Goal: Task Accomplishment & Management: Use online tool/utility

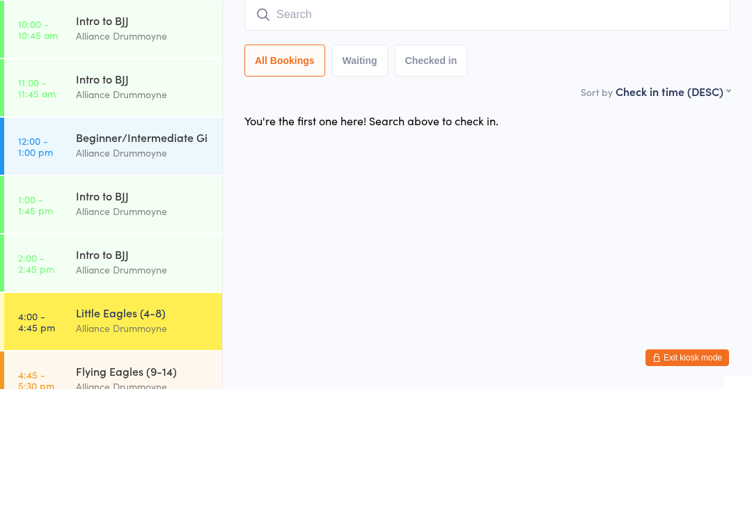
scroll to position [79, 0]
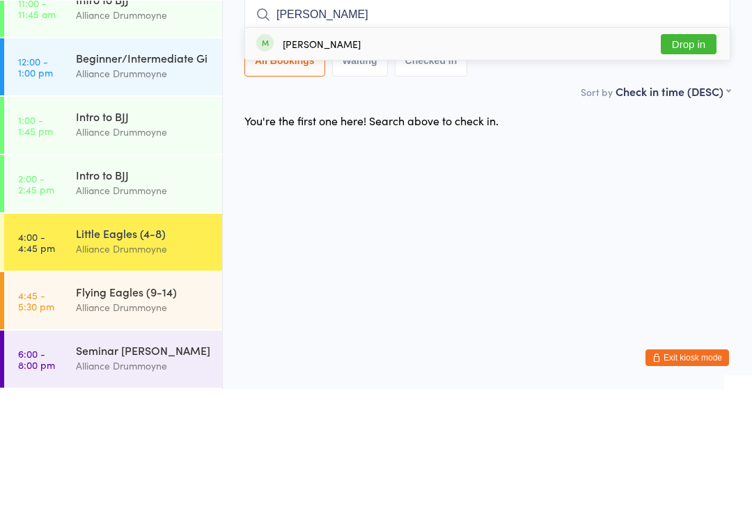
type input "[PERSON_NAME]"
click at [443, 154] on div "[PERSON_NAME] Drop in" at bounding box center [487, 170] width 485 height 32
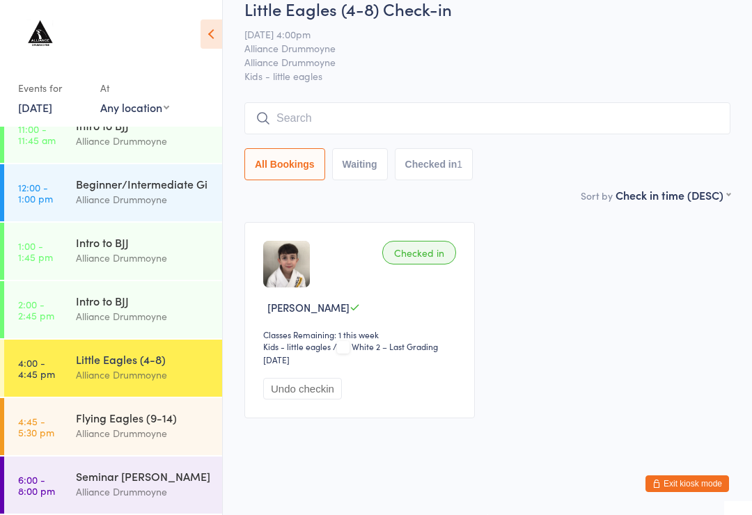
click at [531, 134] on input "search" at bounding box center [488, 118] width 486 height 32
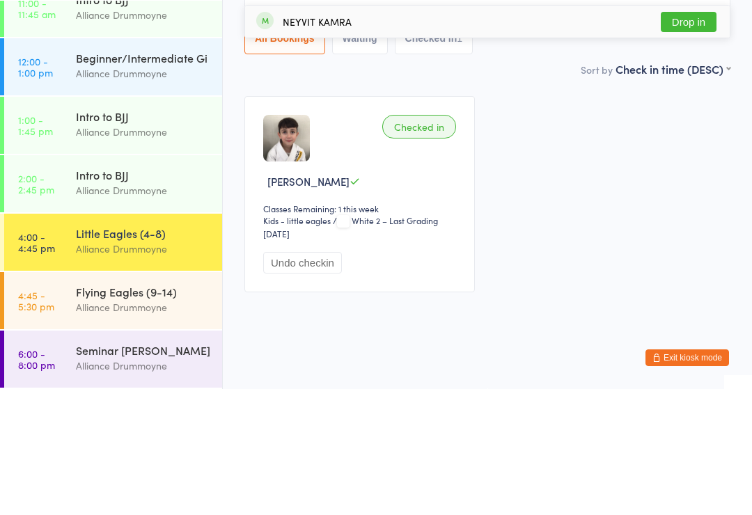
type input "Ney"
click at [694, 138] on button "Drop in" at bounding box center [689, 148] width 56 height 20
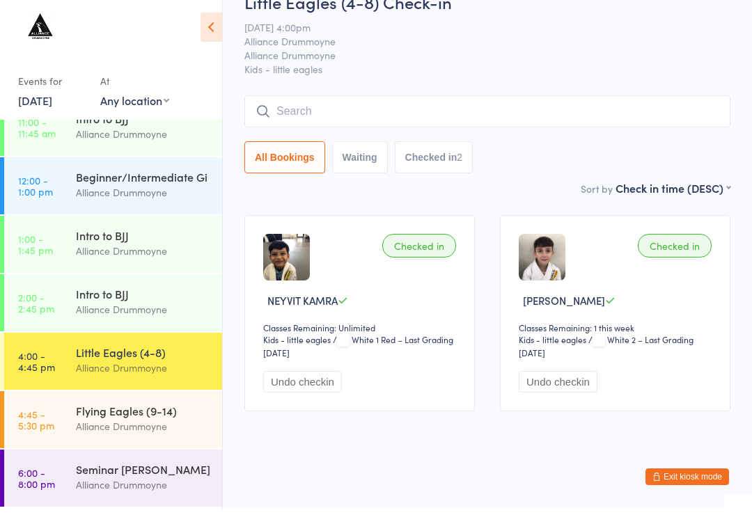
scroll to position [0, 0]
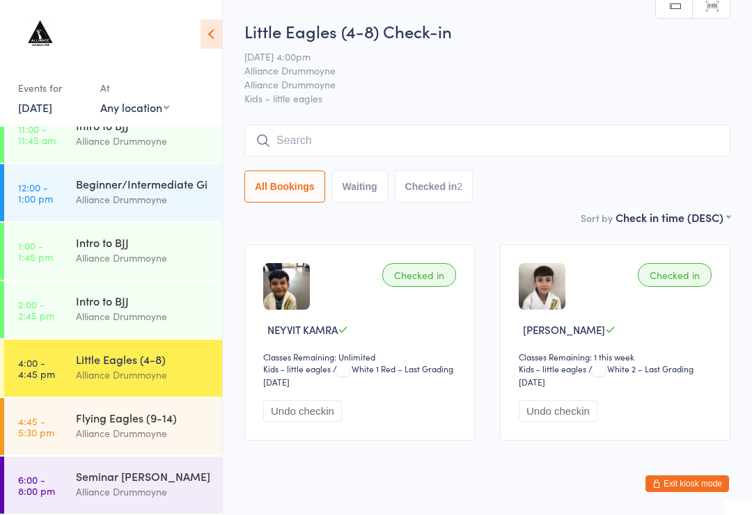
click at [292, 149] on input "search" at bounding box center [488, 141] width 486 height 32
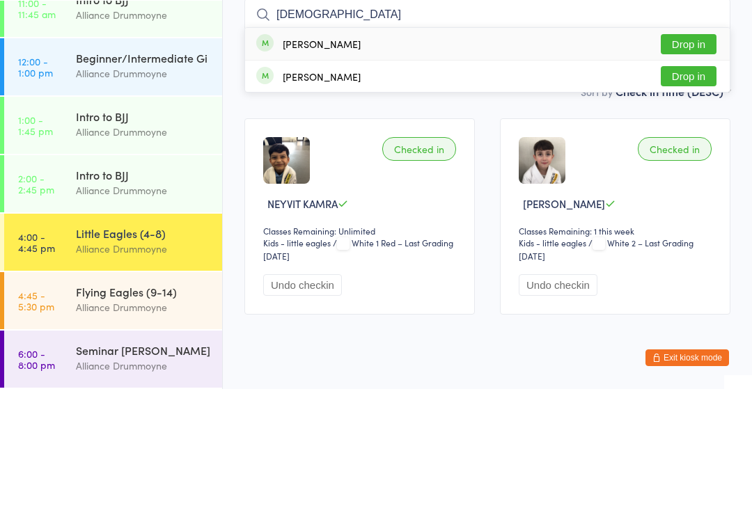
type input "[DEMOGRAPHIC_DATA]"
click at [708, 160] on button "Drop in" at bounding box center [689, 170] width 56 height 20
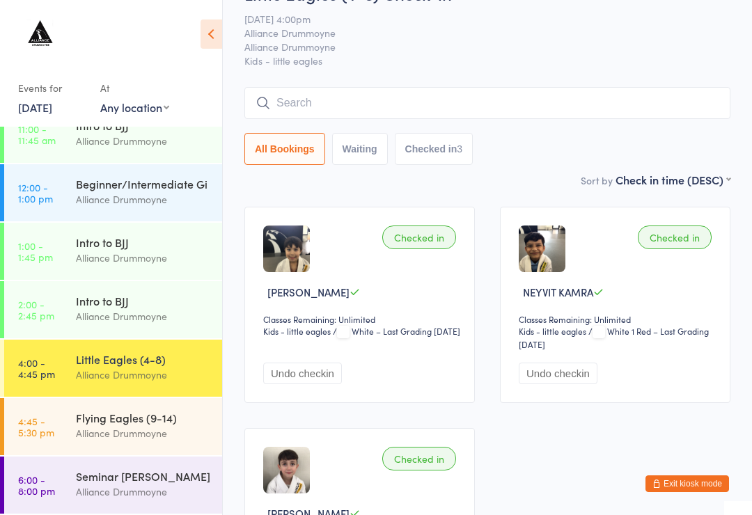
click at [396, 108] on input "search" at bounding box center [488, 103] width 486 height 32
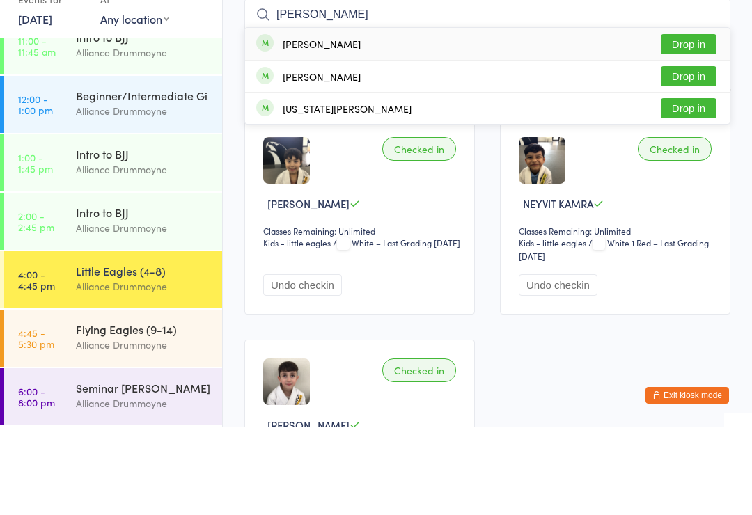
type input "[PERSON_NAME]"
click at [686, 123] on button "Drop in" at bounding box center [689, 133] width 56 height 20
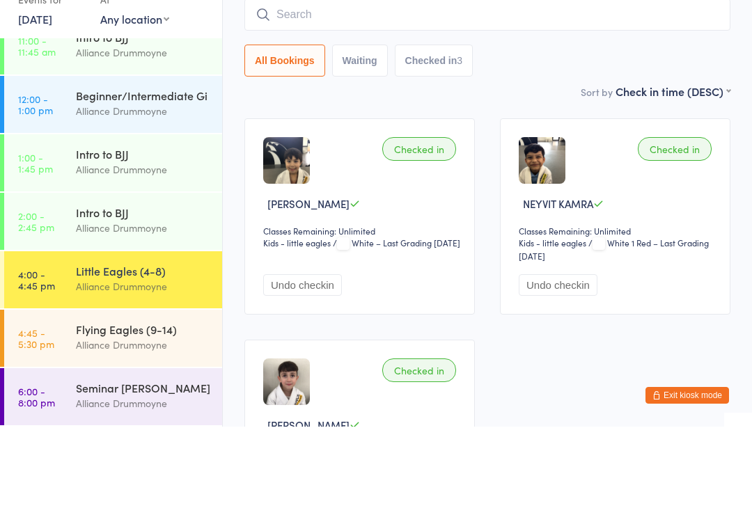
scroll to position [126, 0]
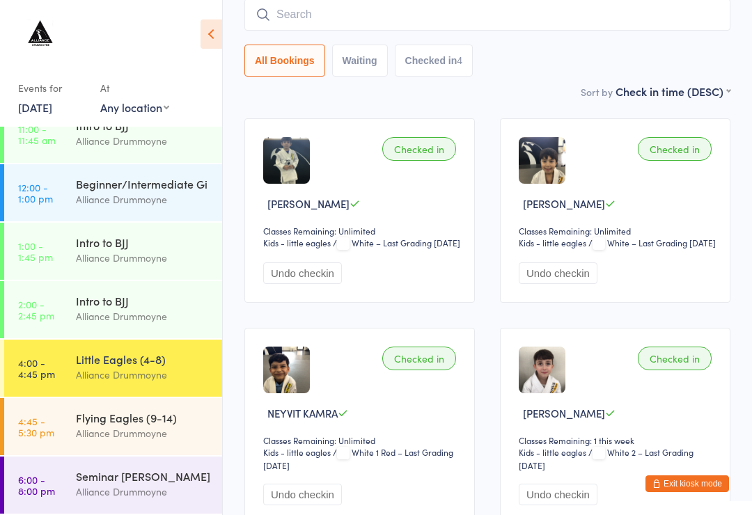
click at [513, 15] on input "search" at bounding box center [488, 15] width 486 height 32
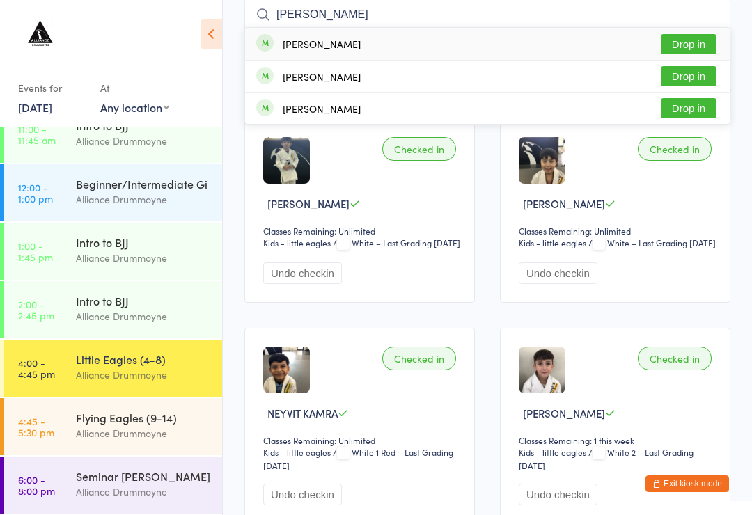
type input "[PERSON_NAME]"
click at [681, 42] on button "Drop in" at bounding box center [689, 44] width 56 height 20
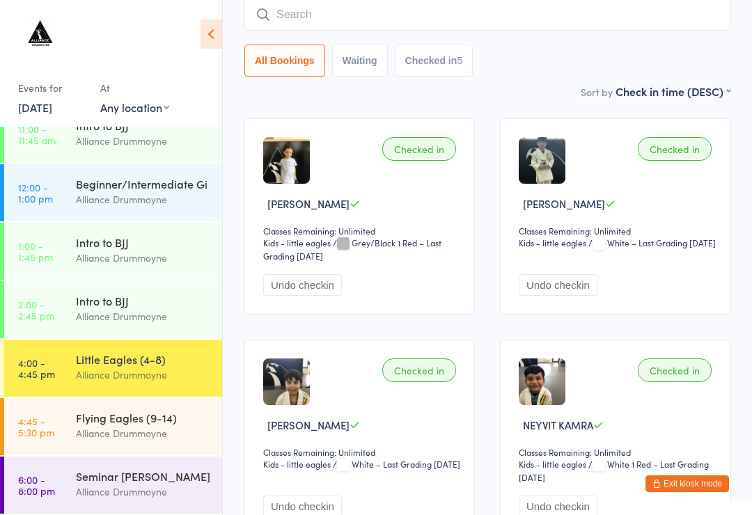
scroll to position [78, 0]
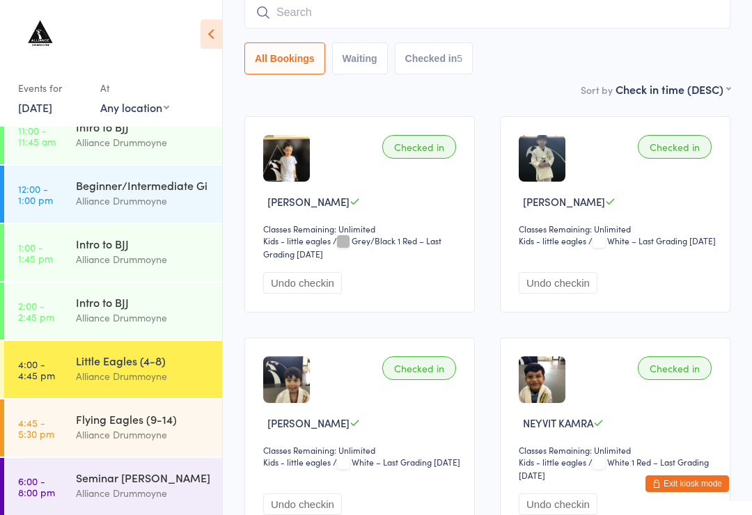
click at [628, 8] on input "search" at bounding box center [488, 13] width 486 height 32
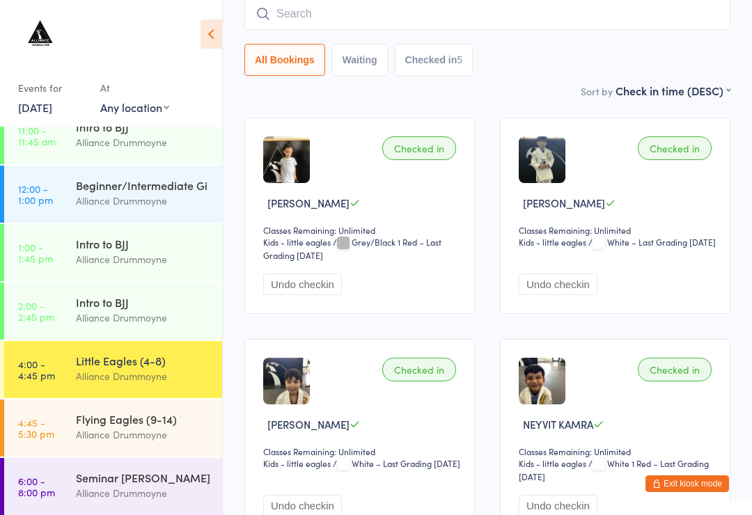
scroll to position [126, 0]
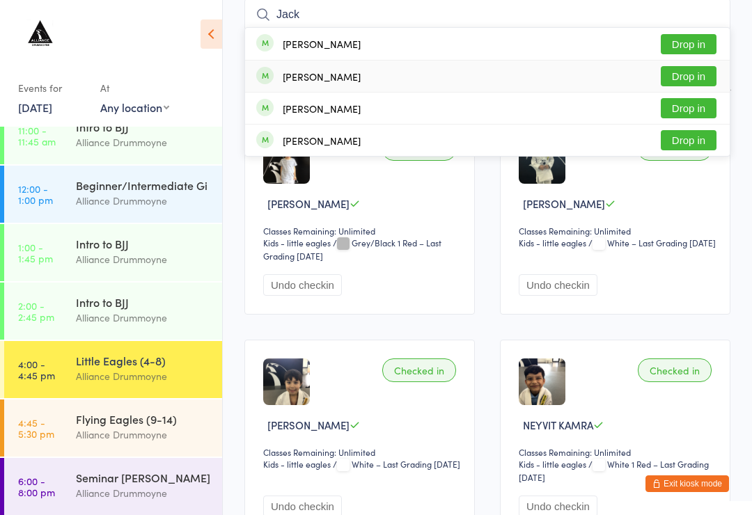
type input "Jack"
click at [302, 75] on div "[PERSON_NAME]" at bounding box center [322, 76] width 78 height 11
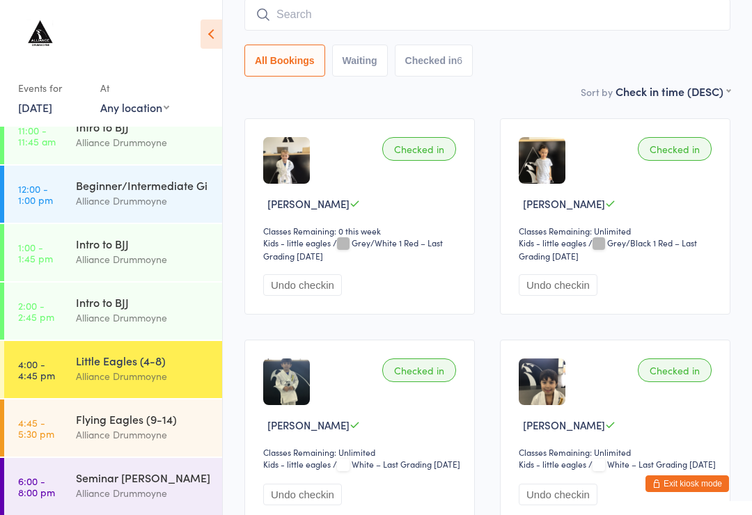
click at [369, 11] on input "search" at bounding box center [488, 15] width 486 height 32
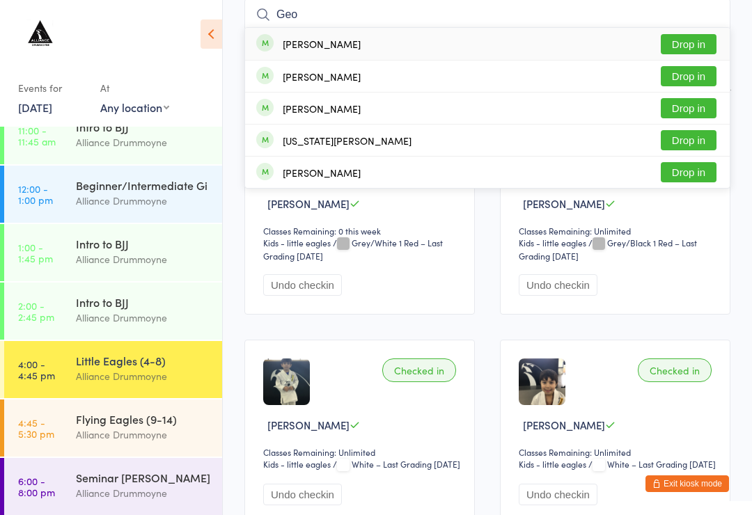
type input "Geo"
click at [373, 52] on div "[PERSON_NAME] Drop in" at bounding box center [487, 44] width 485 height 32
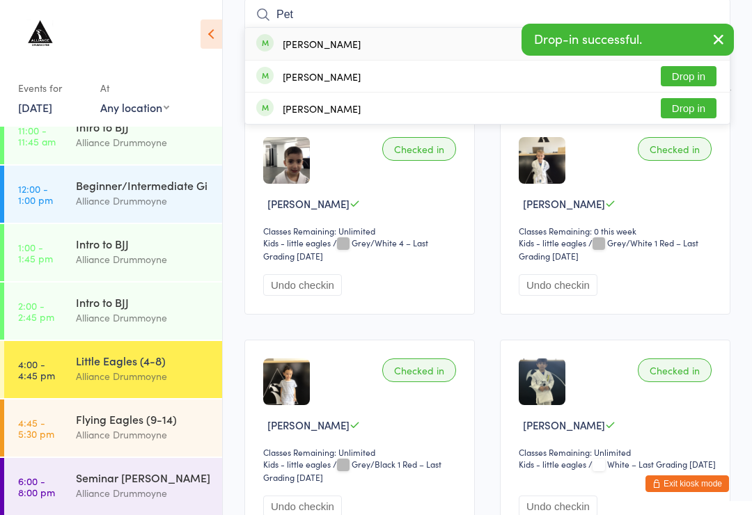
type input "Pet"
click at [375, 44] on div "[PERSON_NAME] Drop in" at bounding box center [487, 44] width 485 height 32
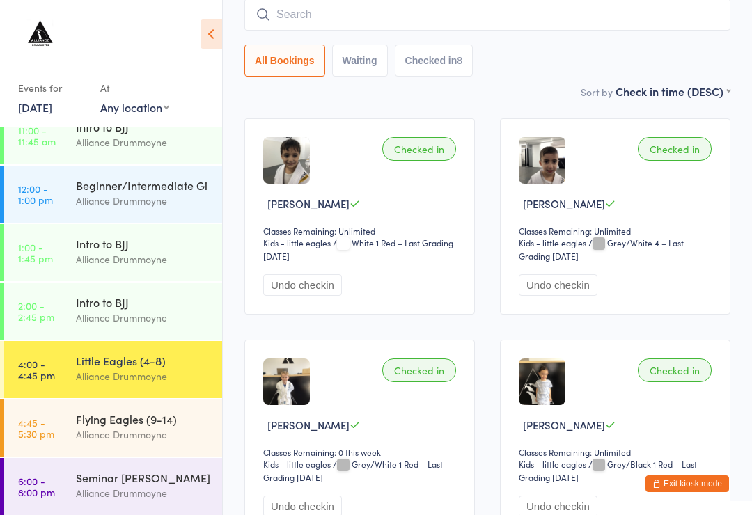
click at [349, 29] on input "search" at bounding box center [488, 15] width 486 height 32
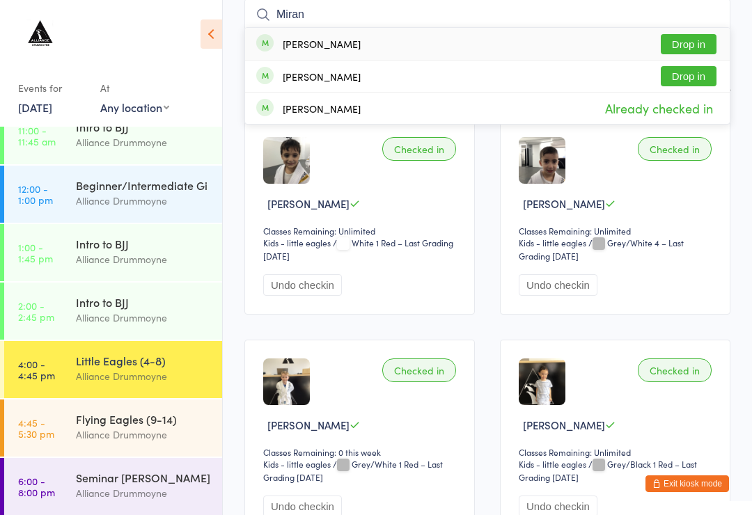
type input "Miran"
click at [681, 54] on button "Drop in" at bounding box center [689, 44] width 56 height 20
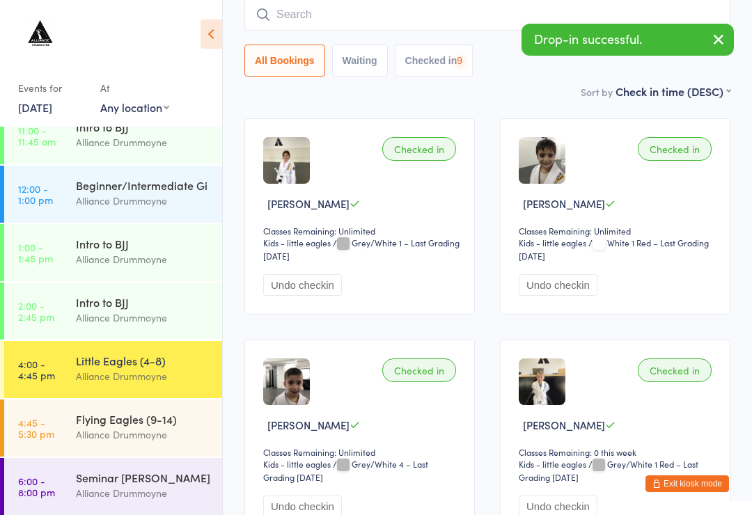
click at [340, 15] on input "search" at bounding box center [488, 15] width 486 height 32
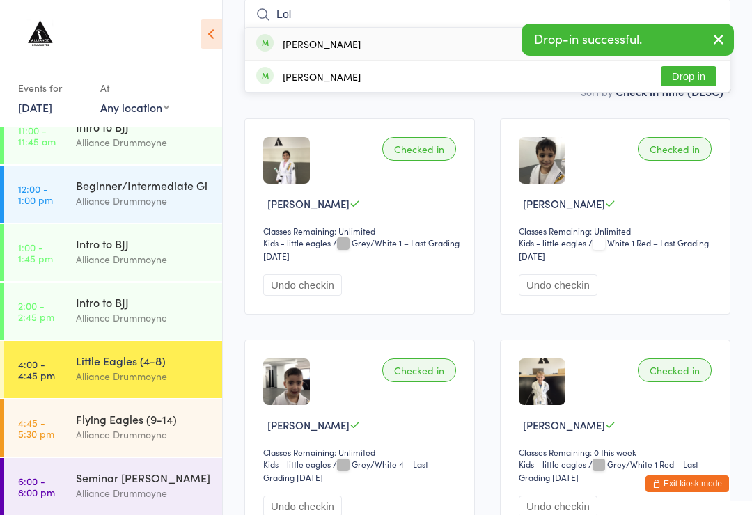
type input "Lol"
click at [681, 86] on button "Drop in" at bounding box center [689, 76] width 56 height 20
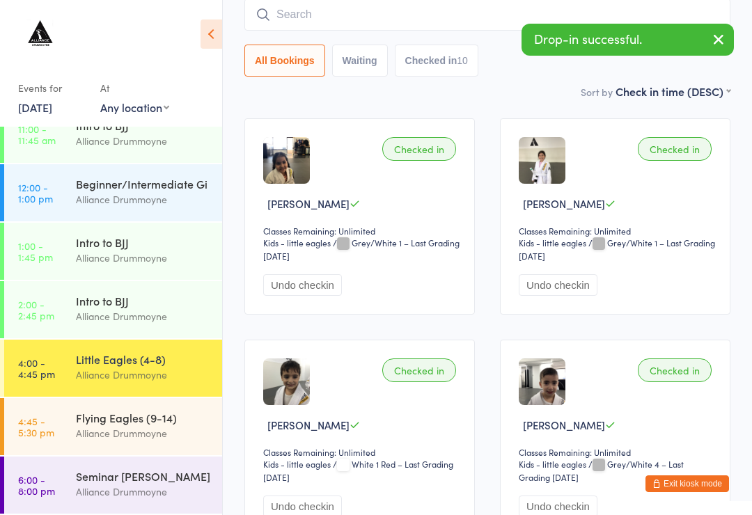
scroll to position [79, 0]
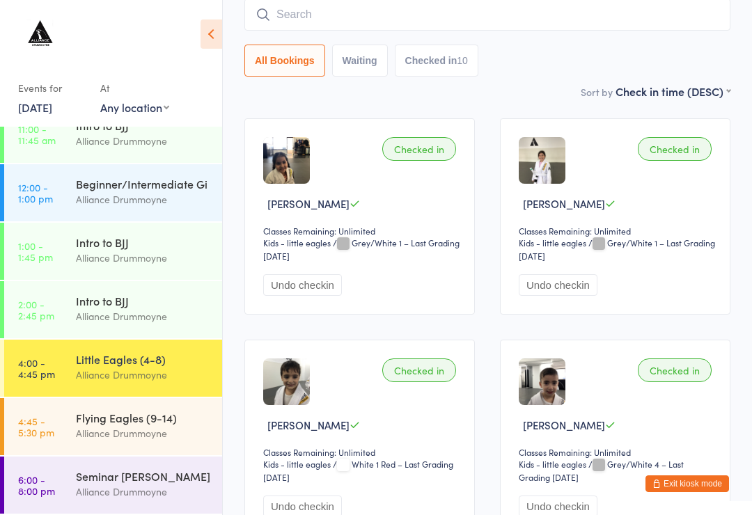
click at [141, 437] on div "Alliance Drummoyne" at bounding box center [143, 434] width 134 height 16
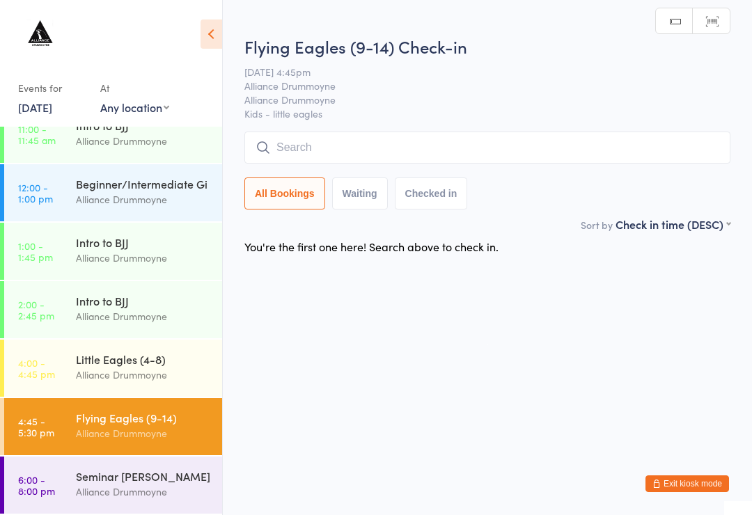
click at [396, 155] on input "search" at bounding box center [488, 148] width 486 height 32
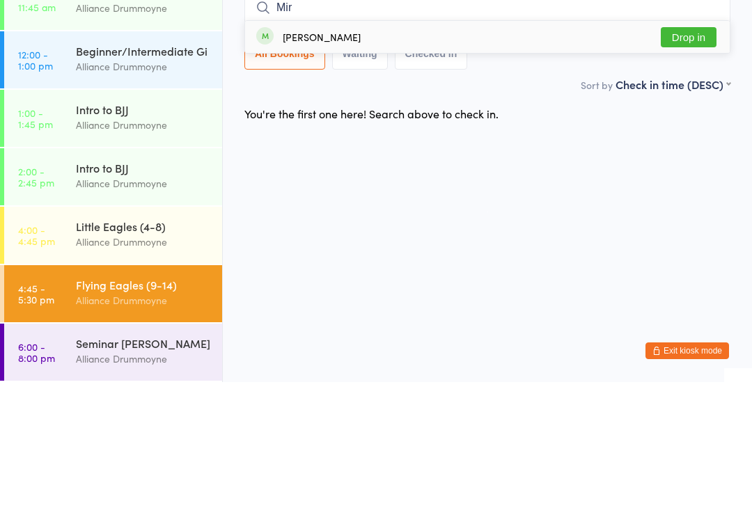
type input "Mir"
click at [686, 160] on button "Drop in" at bounding box center [689, 170] width 56 height 20
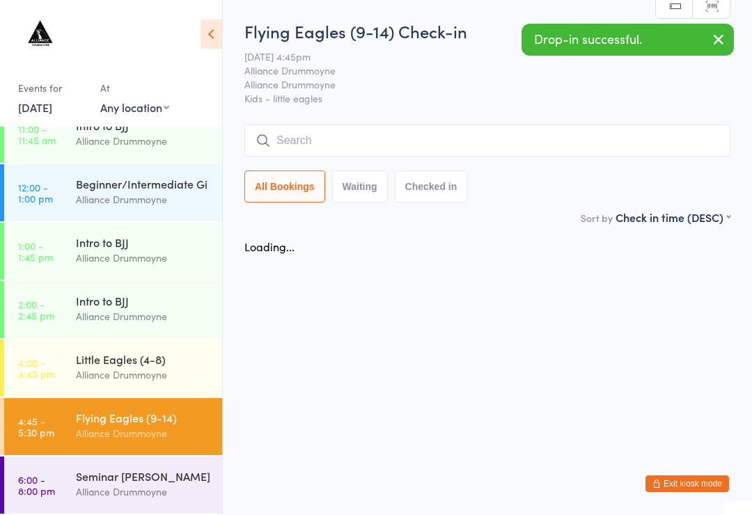
click at [452, 136] on input "search" at bounding box center [488, 141] width 486 height 32
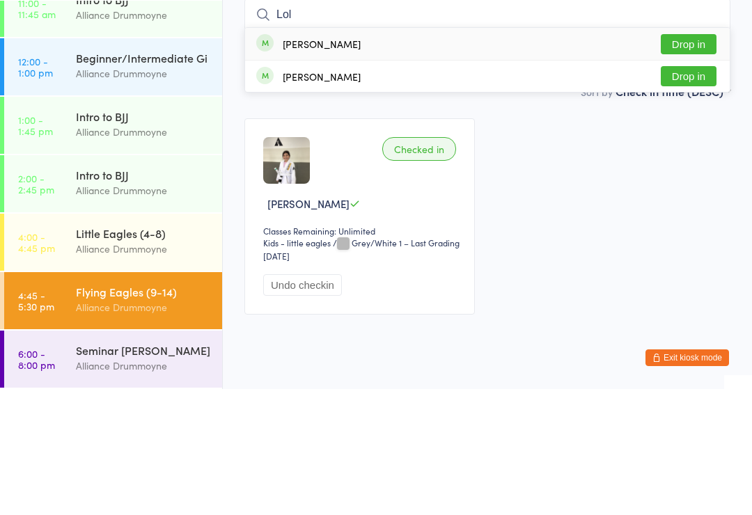
type input "Lol"
click at [694, 192] on button "Drop in" at bounding box center [689, 202] width 56 height 20
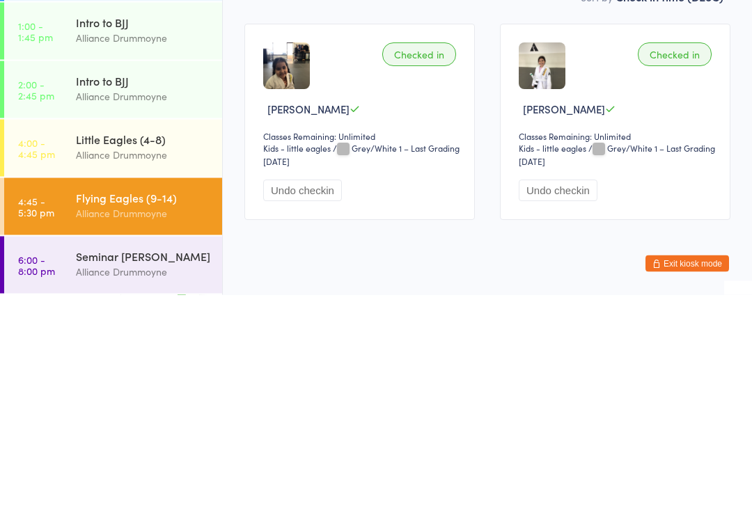
click at [98, 352] on div "Little Eagles (4-8)" at bounding box center [143, 359] width 134 height 15
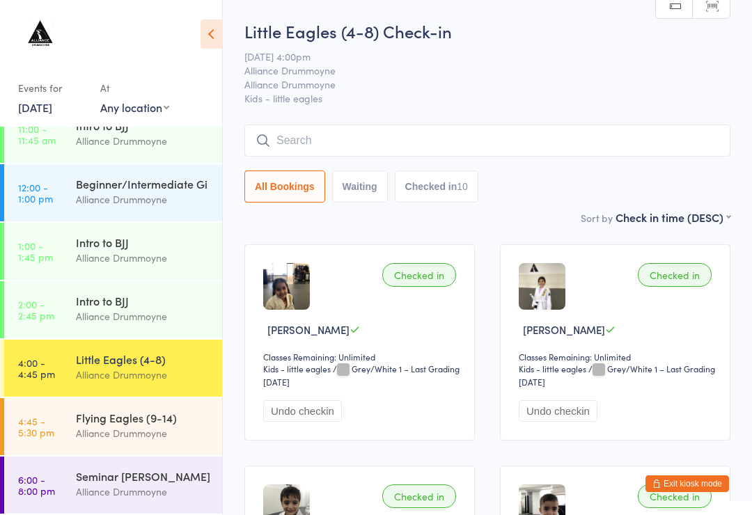
click at [37, 426] on time "4:45 - 5:30 pm" at bounding box center [36, 427] width 36 height 22
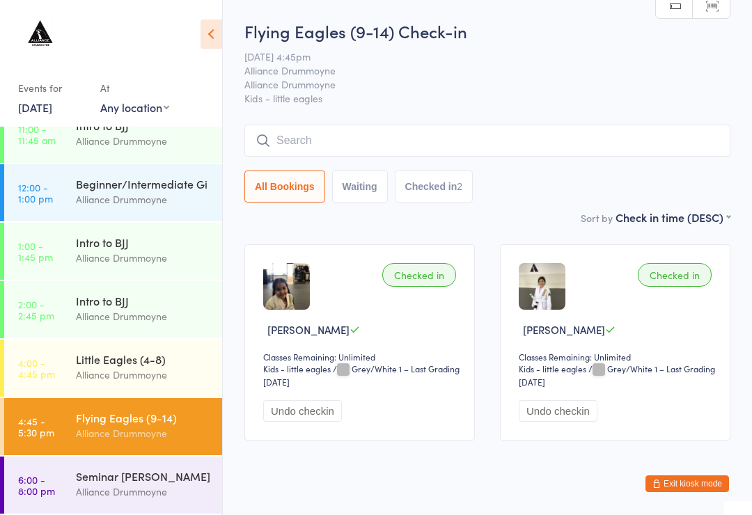
click at [554, 142] on input "search" at bounding box center [488, 141] width 486 height 32
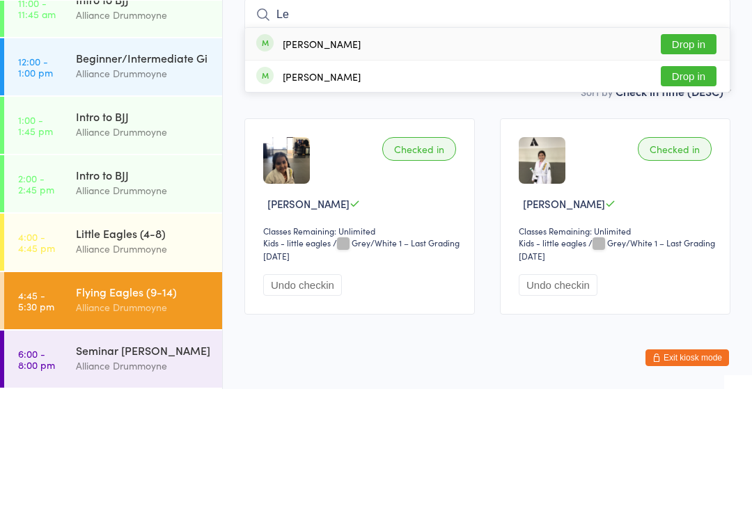
type input "Le"
click at [697, 160] on button "Drop in" at bounding box center [689, 170] width 56 height 20
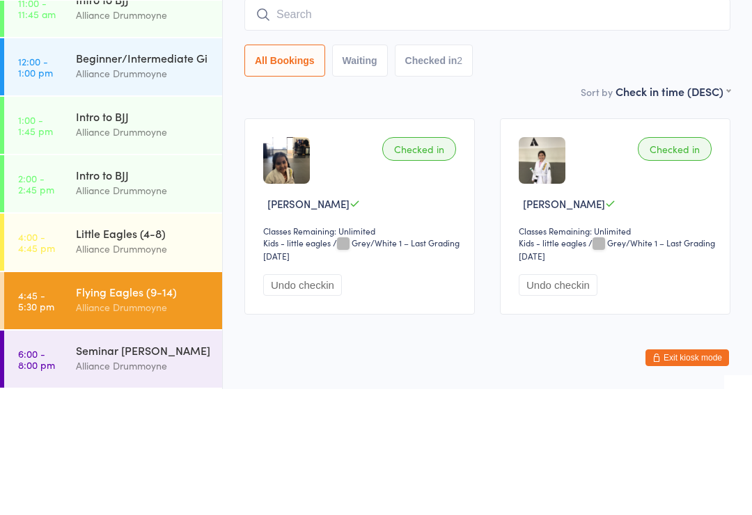
scroll to position [38, 0]
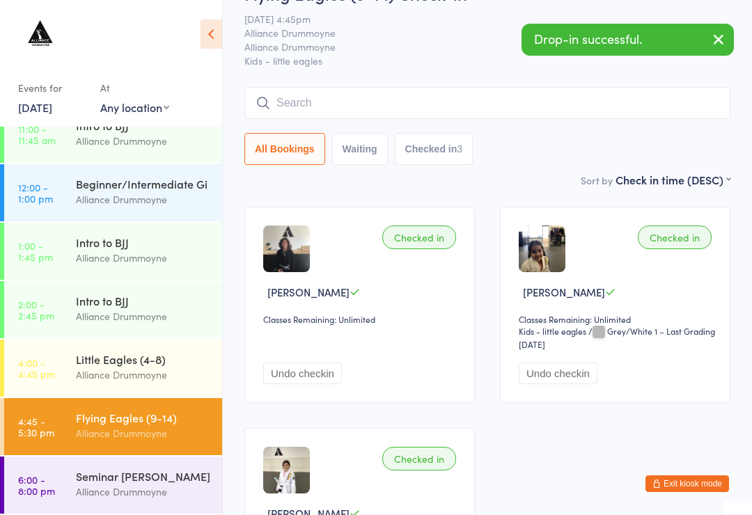
click at [616, 101] on input "search" at bounding box center [488, 103] width 486 height 32
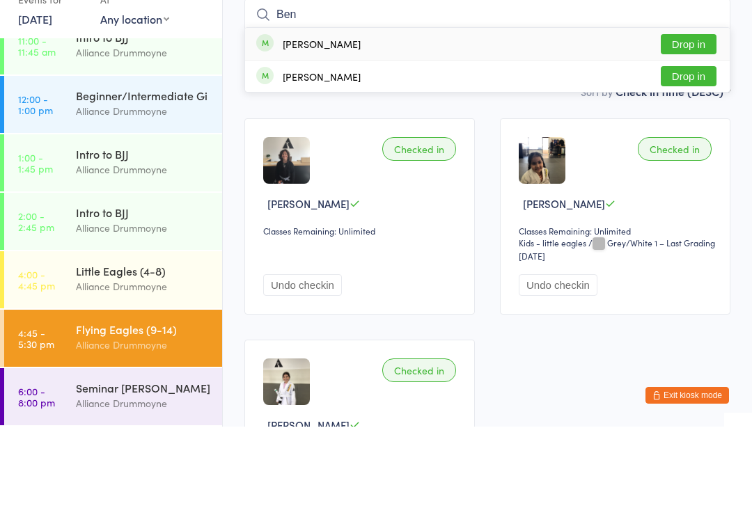
type input "Ben"
click at [683, 155] on button "Drop in" at bounding box center [689, 165] width 56 height 20
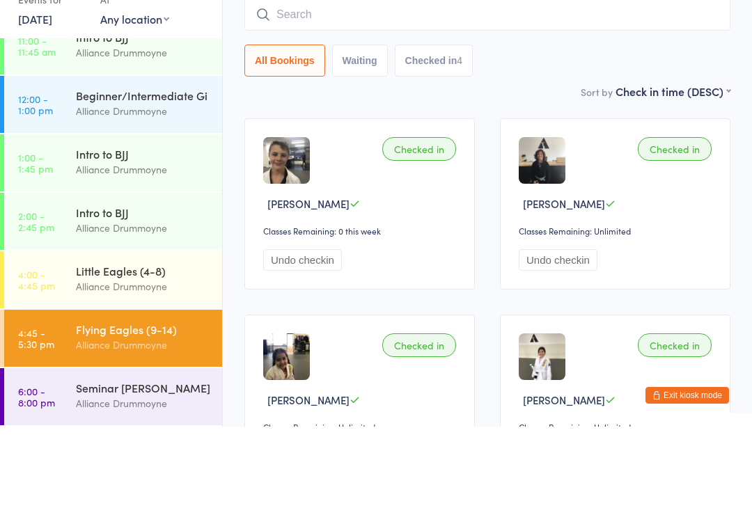
scroll to position [126, 0]
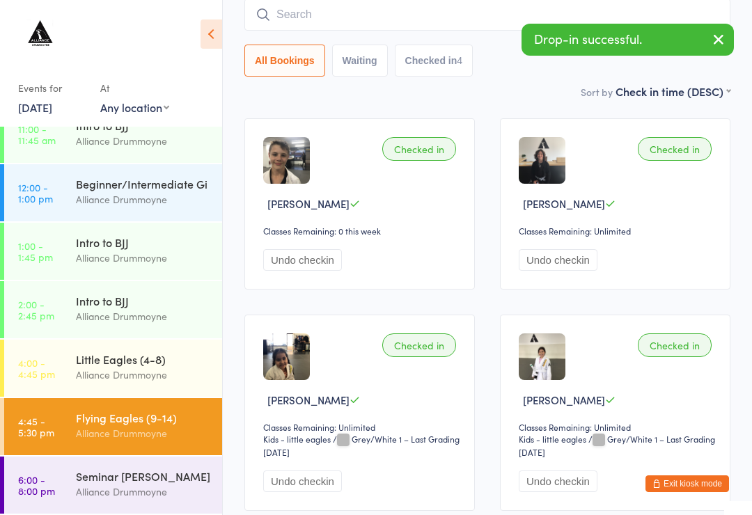
click at [125, 382] on div "Alliance Drummoyne" at bounding box center [143, 375] width 134 height 16
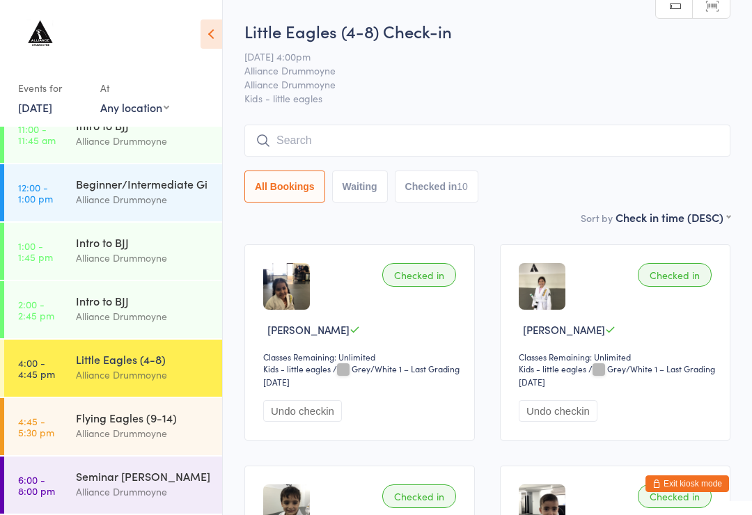
click at [364, 150] on input "search" at bounding box center [488, 141] width 486 height 32
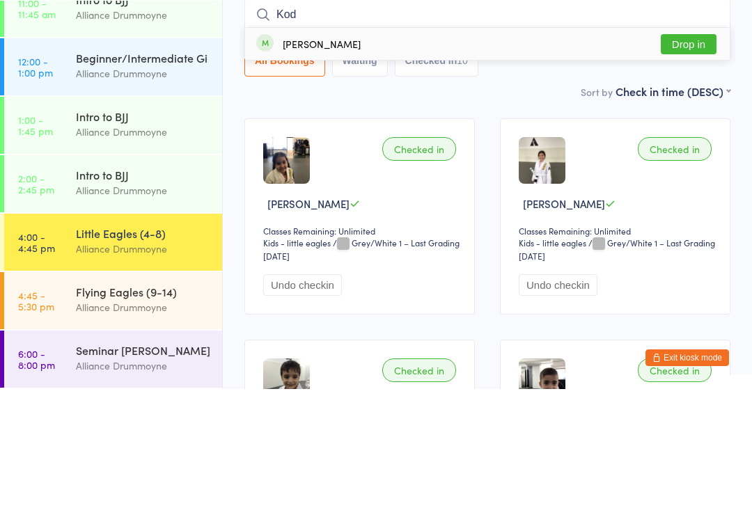
type input "Kod"
click at [688, 160] on button "Drop in" at bounding box center [689, 170] width 56 height 20
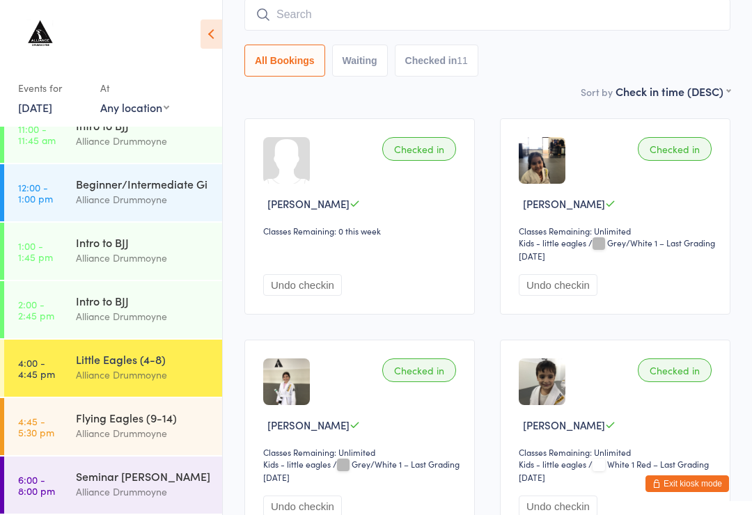
click at [549, 31] on input "search" at bounding box center [488, 15] width 486 height 32
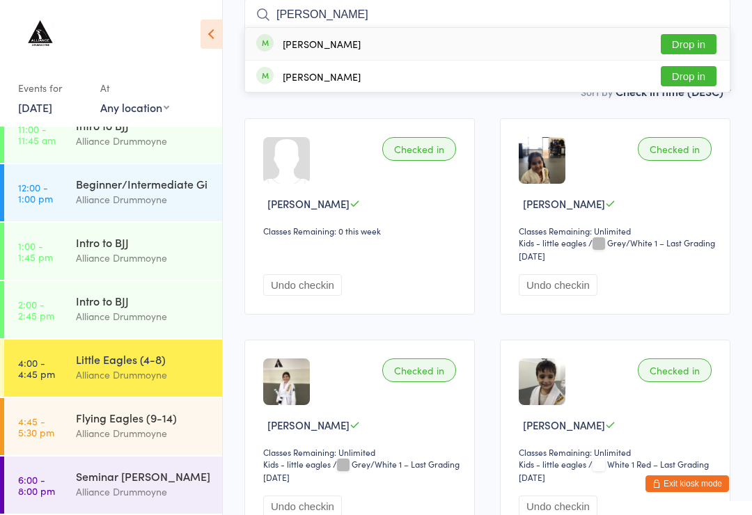
type input "[PERSON_NAME]"
click at [703, 45] on button "Drop in" at bounding box center [689, 44] width 56 height 20
